Goal: Transaction & Acquisition: Purchase product/service

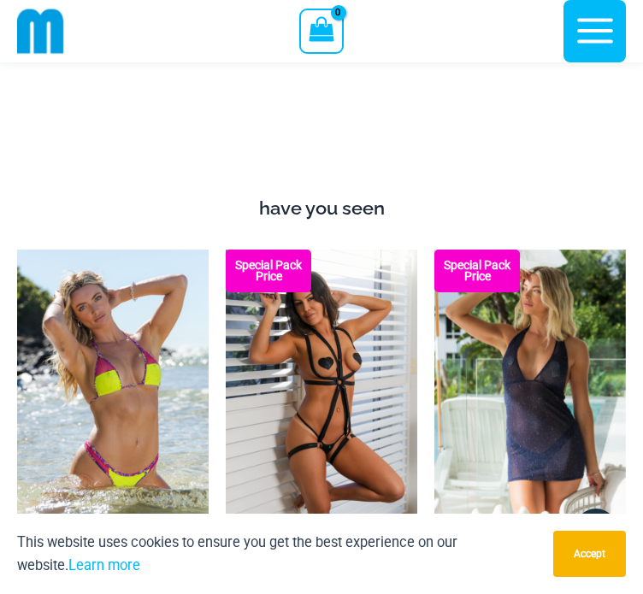
scroll to position [2285, 0]
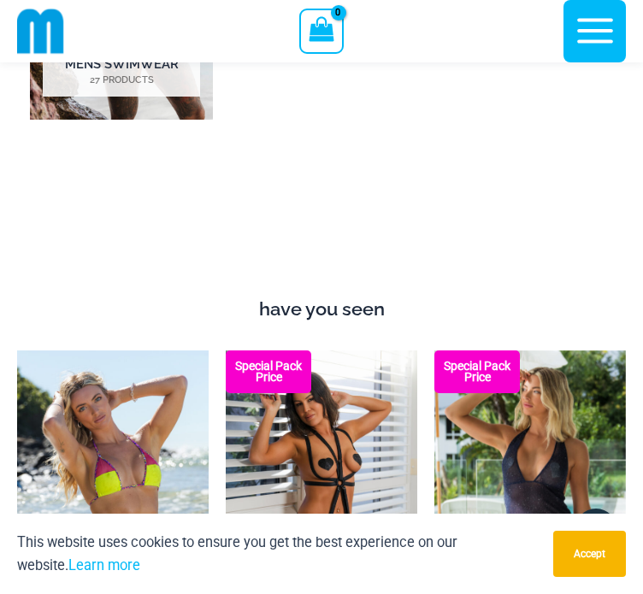
drag, startPoint x: 646, startPoint y: 33, endPoint x: 643, endPoint y: 150, distance: 116.3
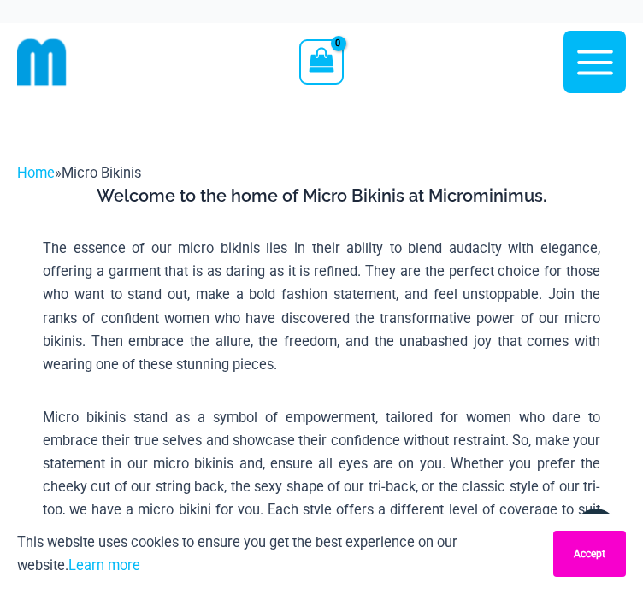
click at [575, 560] on button "Accept" at bounding box center [589, 554] width 73 height 46
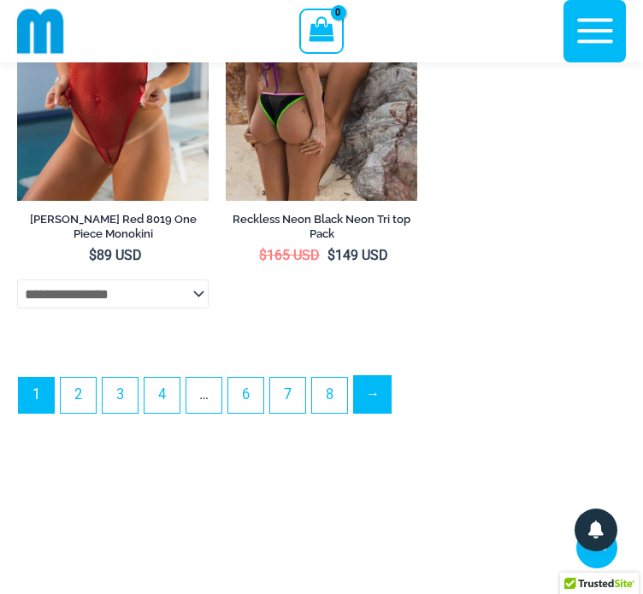
scroll to position [5199, 0]
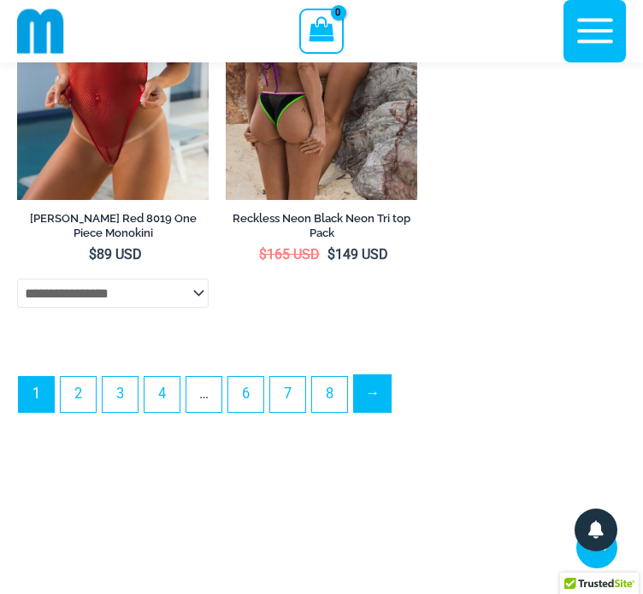
click at [380, 392] on link "→" at bounding box center [372, 393] width 37 height 37
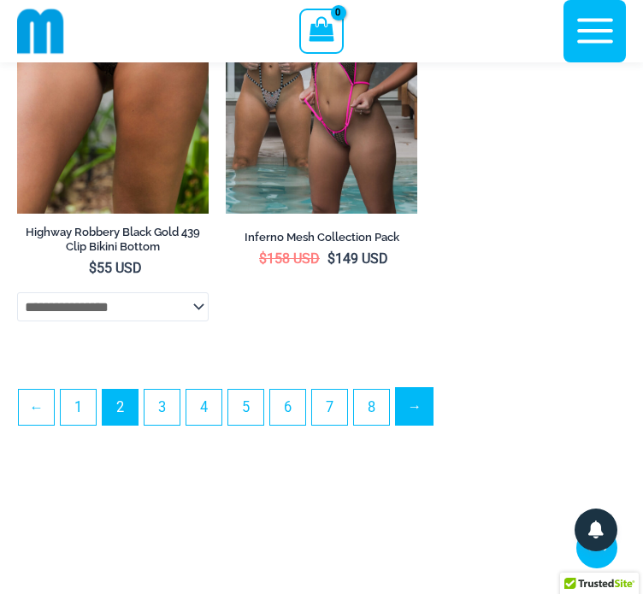
scroll to position [4733, 0]
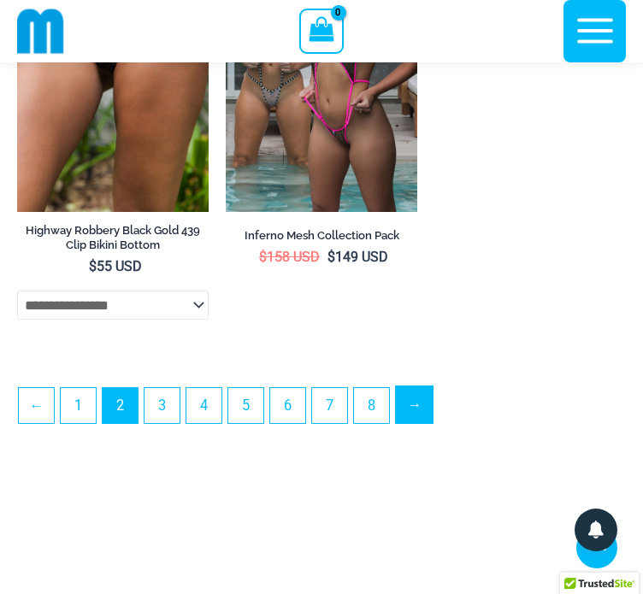
click at [421, 409] on link "→" at bounding box center [414, 404] width 37 height 37
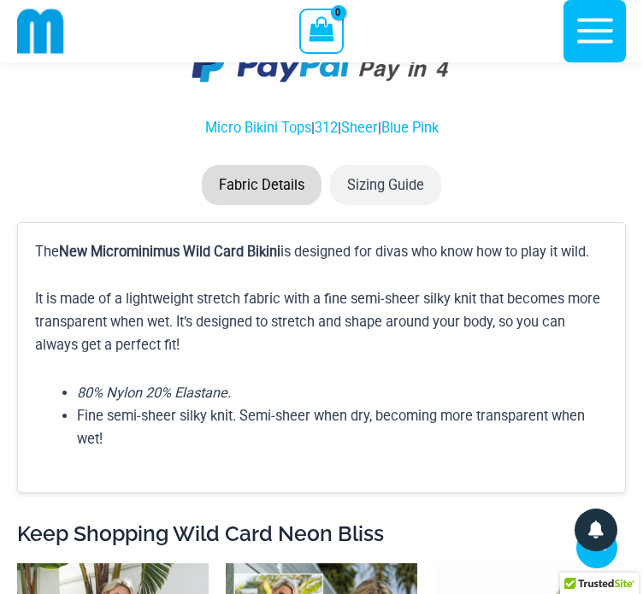
scroll to position [2802, 0]
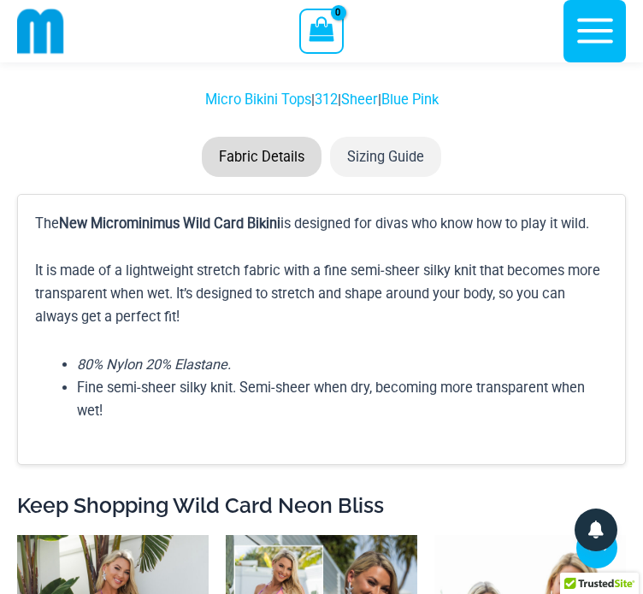
click at [366, 137] on li "Sizing Guide" at bounding box center [385, 157] width 111 height 40
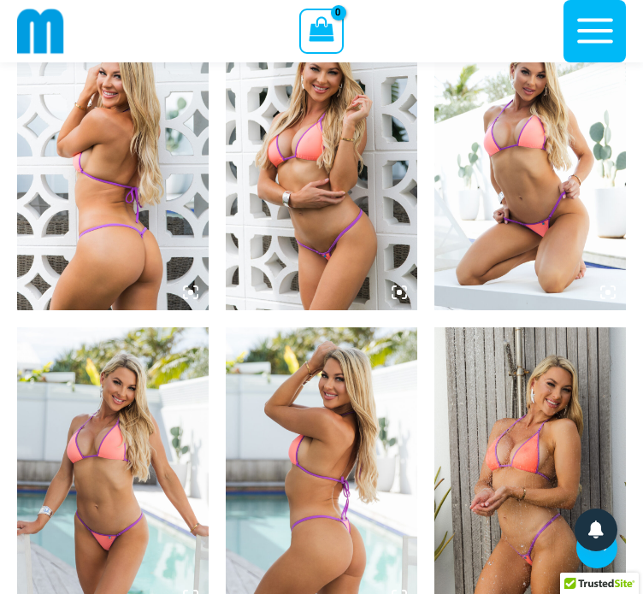
scroll to position [968, 0]
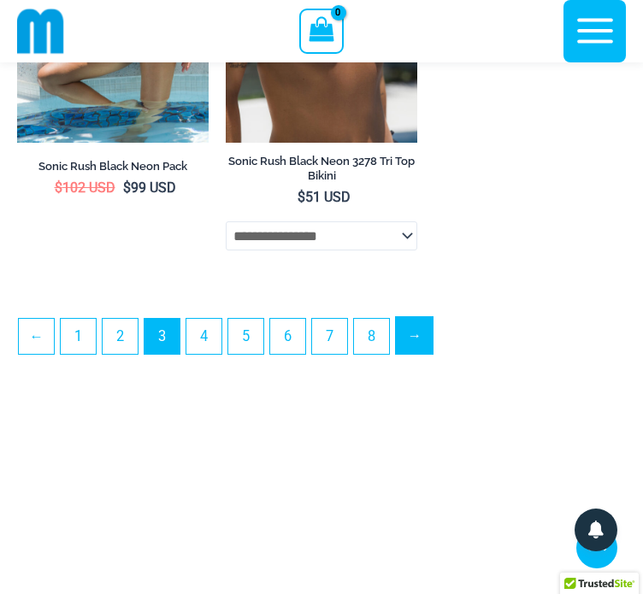
scroll to position [4813, 0]
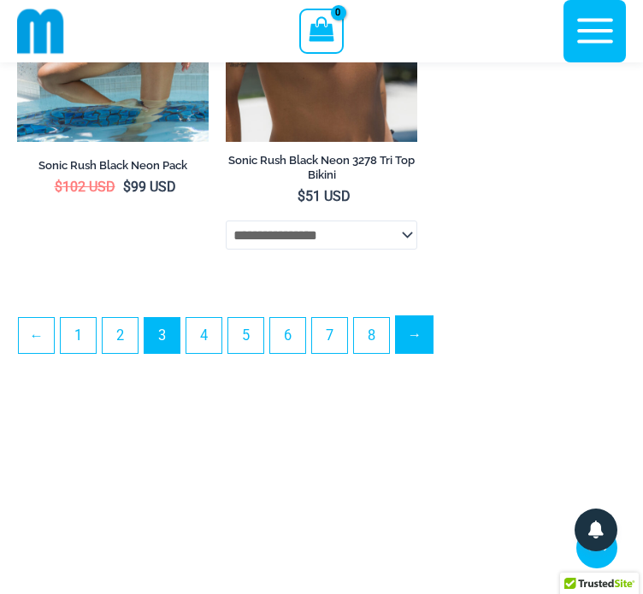
click at [416, 325] on link "→" at bounding box center [414, 334] width 37 height 37
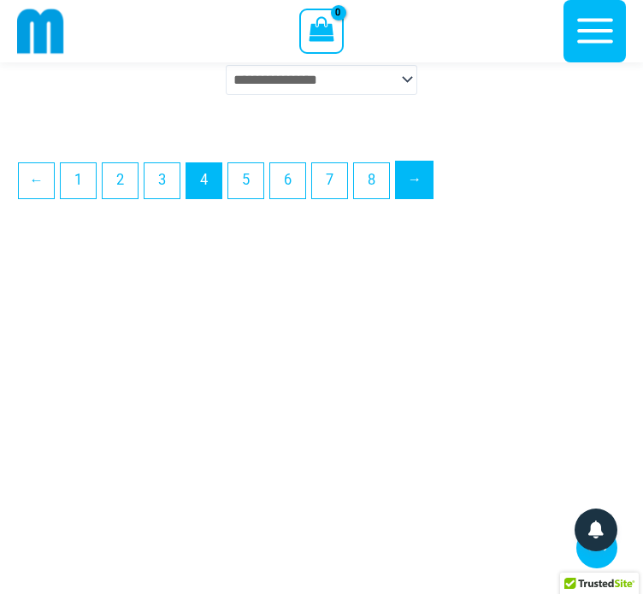
scroll to position [4798, 0]
click at [415, 191] on link "→" at bounding box center [414, 179] width 37 height 37
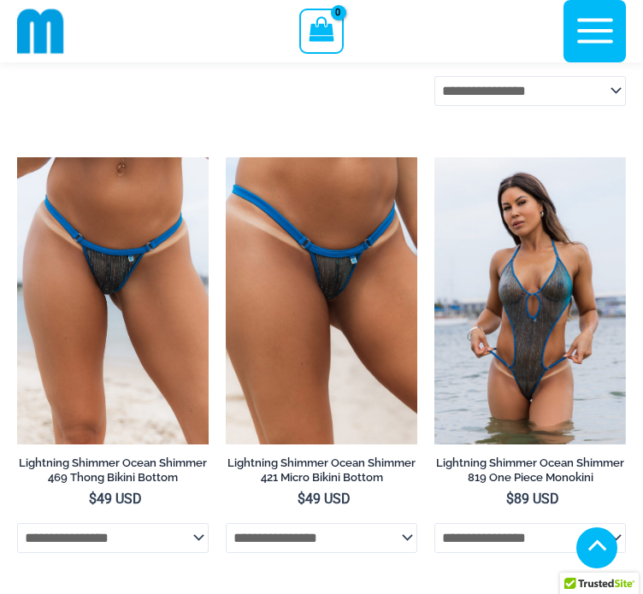
scroll to position [1440, 0]
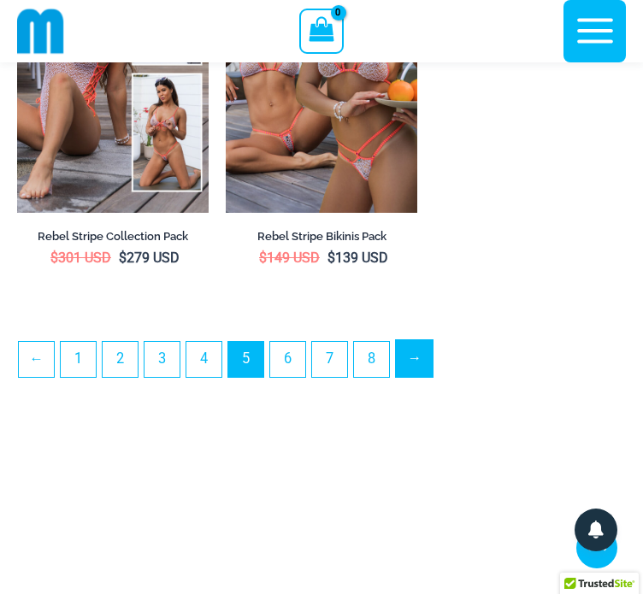
scroll to position [4733, 0]
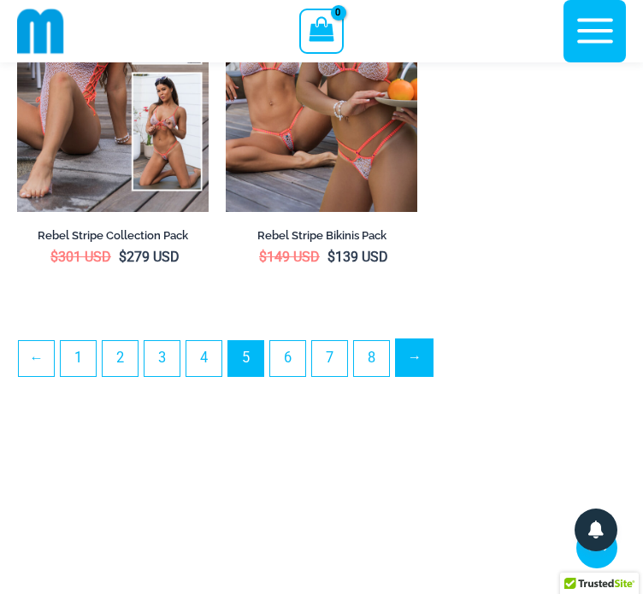
click at [424, 363] on link "→" at bounding box center [414, 357] width 37 height 37
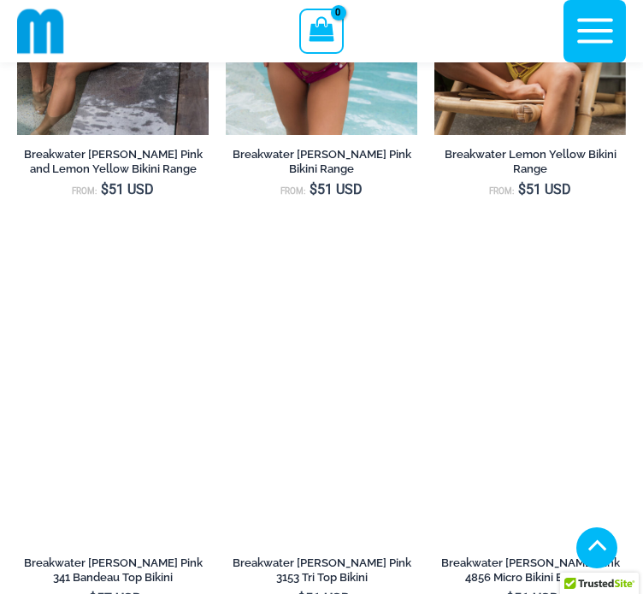
scroll to position [1314, 0]
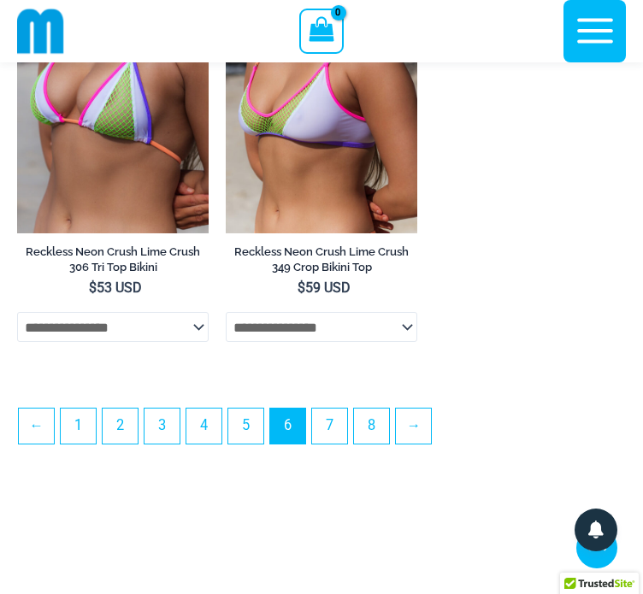
drag, startPoint x: 647, startPoint y: 333, endPoint x: 651, endPoint y: 475, distance: 141.1
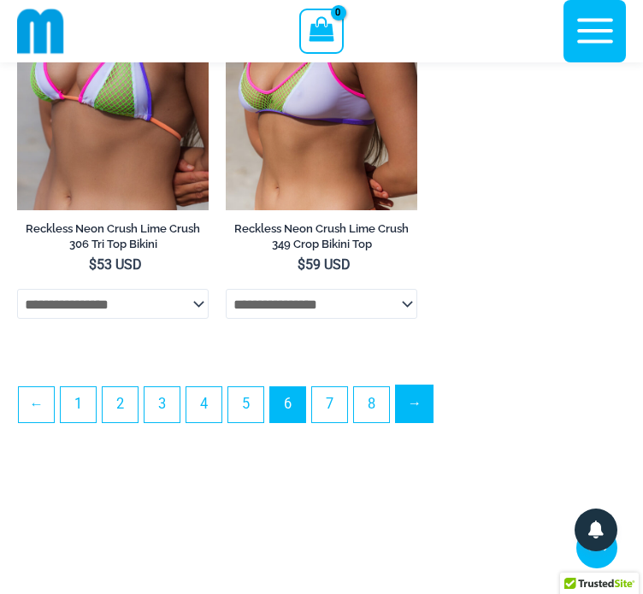
scroll to position [4669, 0]
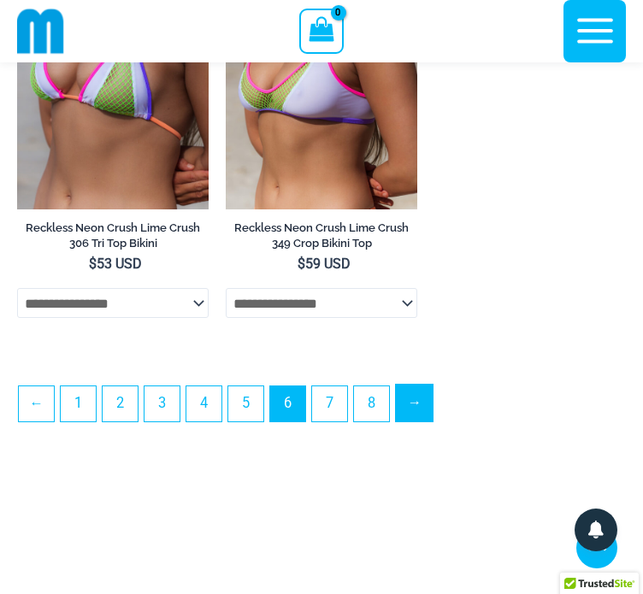
click at [422, 394] on link "→" at bounding box center [414, 403] width 37 height 37
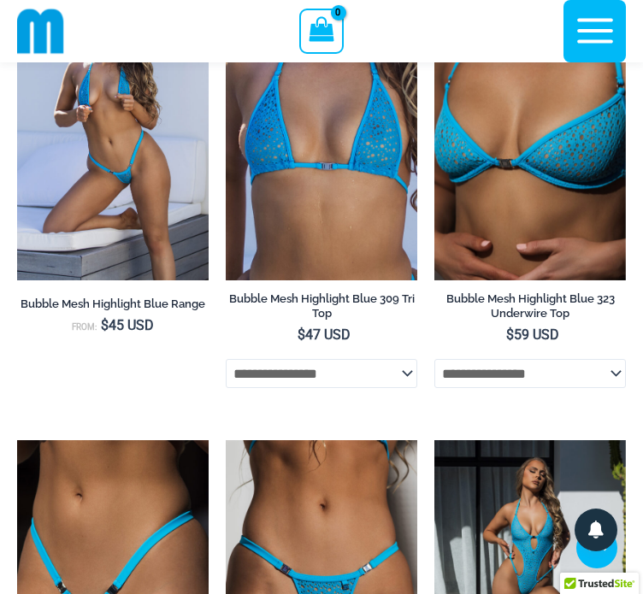
scroll to position [694, 0]
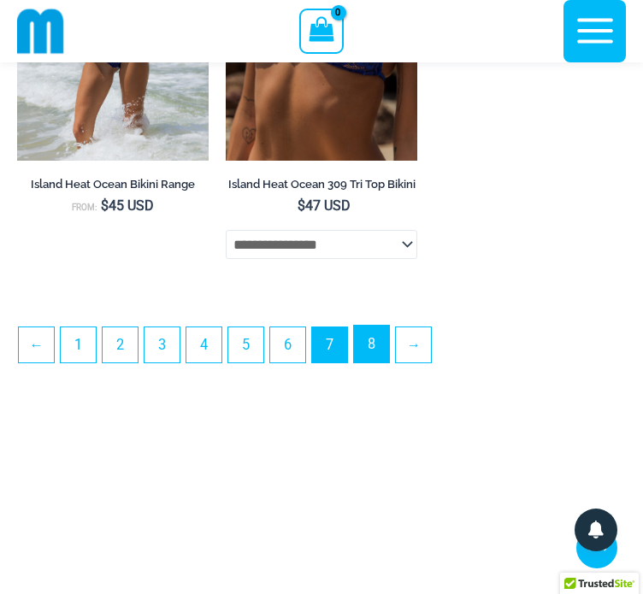
scroll to position [4786, 0]
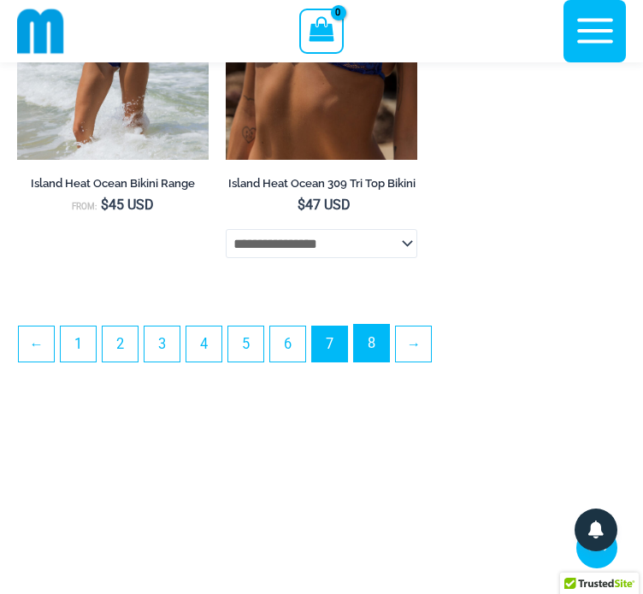
click at [375, 351] on link "8" at bounding box center [371, 343] width 35 height 37
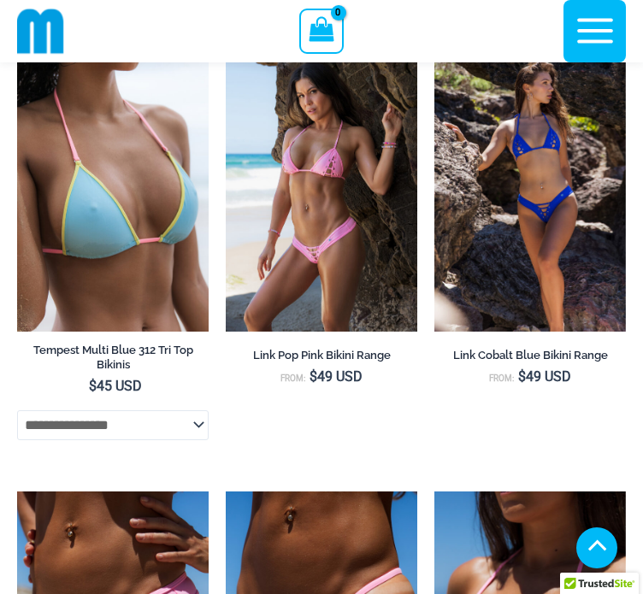
scroll to position [1101, 0]
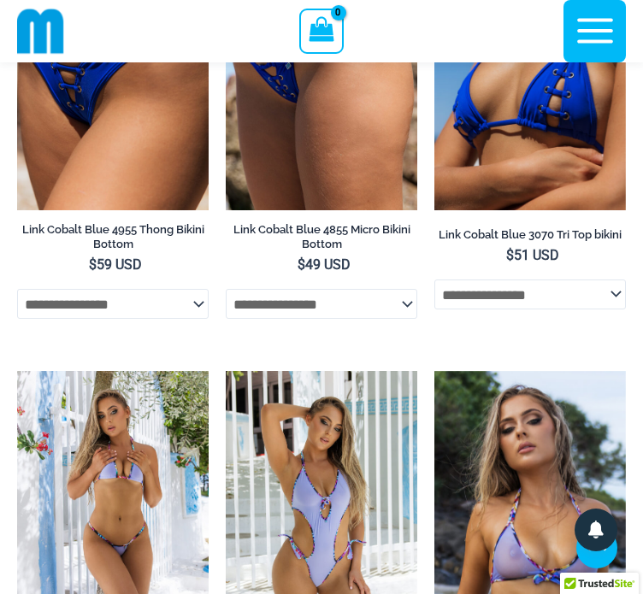
click at [642, 310] on html "Skip to content Search for: Search Search No products in the cart. No products …" at bounding box center [321, 407] width 643 height 5011
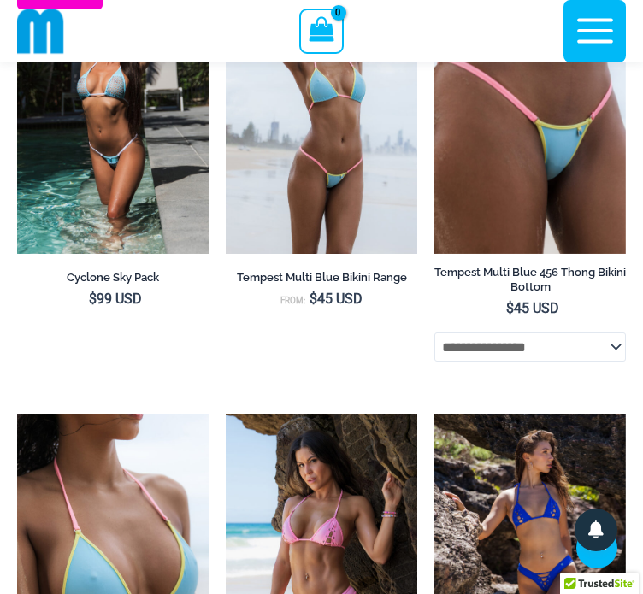
scroll to position [701, 0]
